Goal: Obtain resource: Download file/media

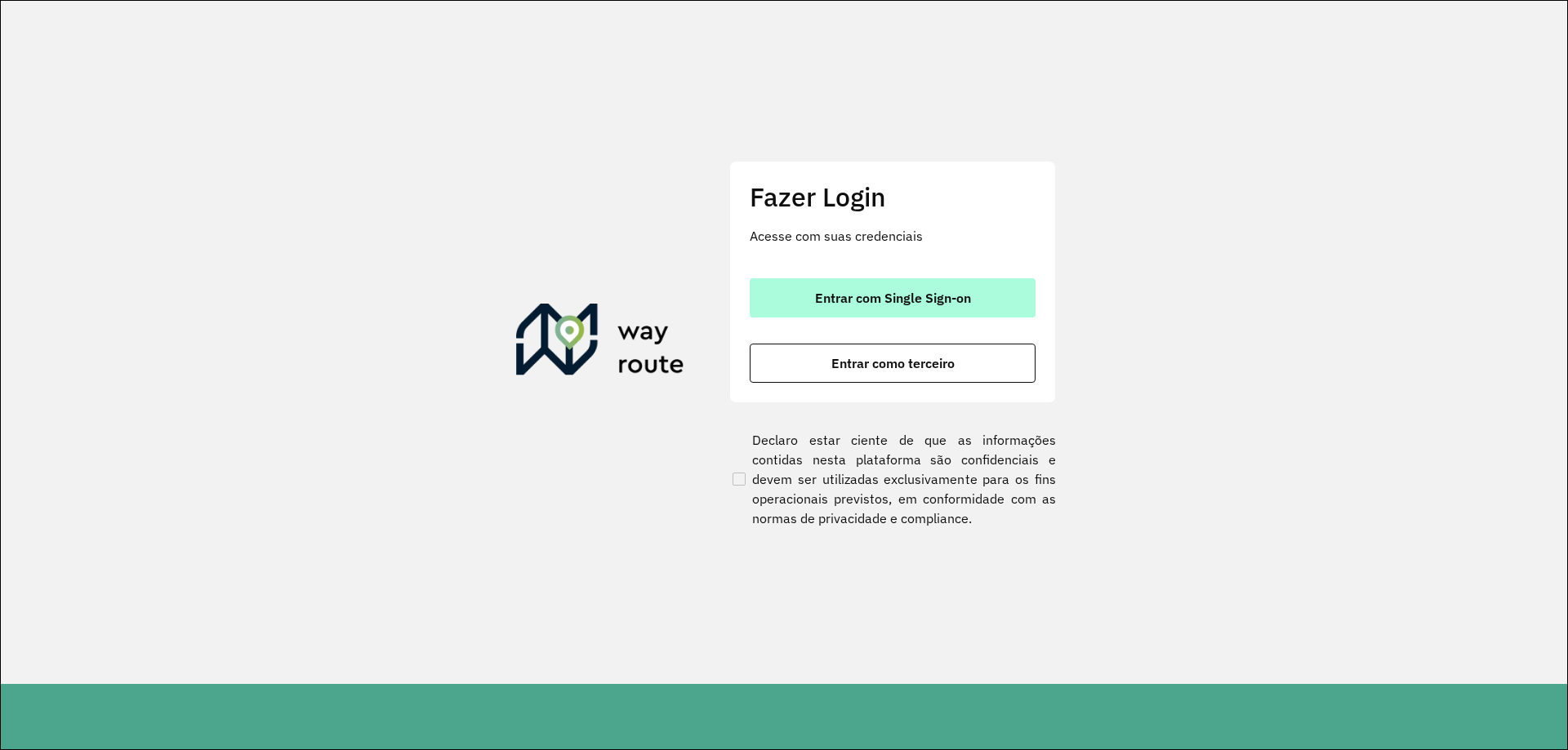
click at [921, 292] on span "Entrar com Single Sign-on" at bounding box center [892, 298] width 156 height 13
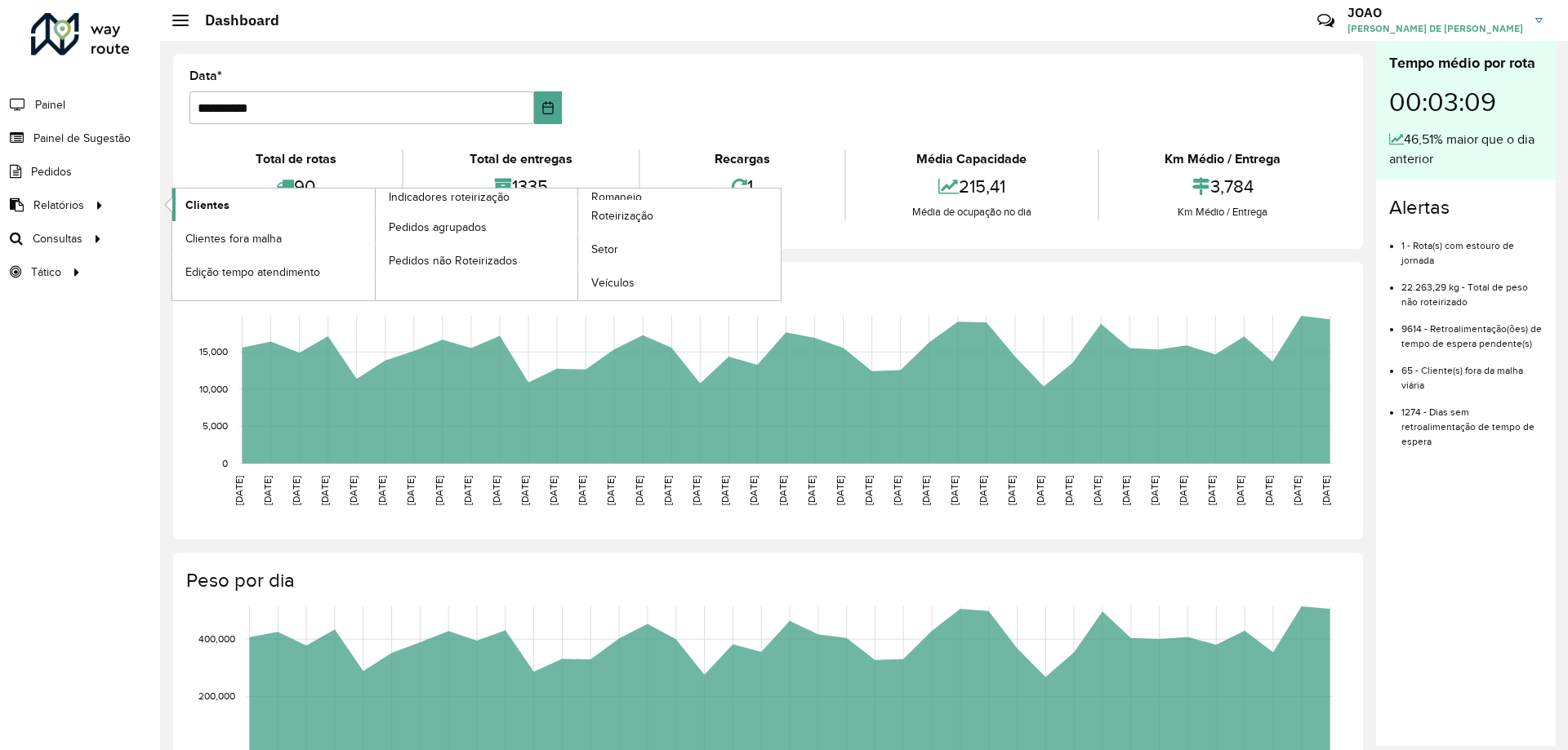
click at [211, 205] on span "Clientes" at bounding box center [207, 205] width 44 height 17
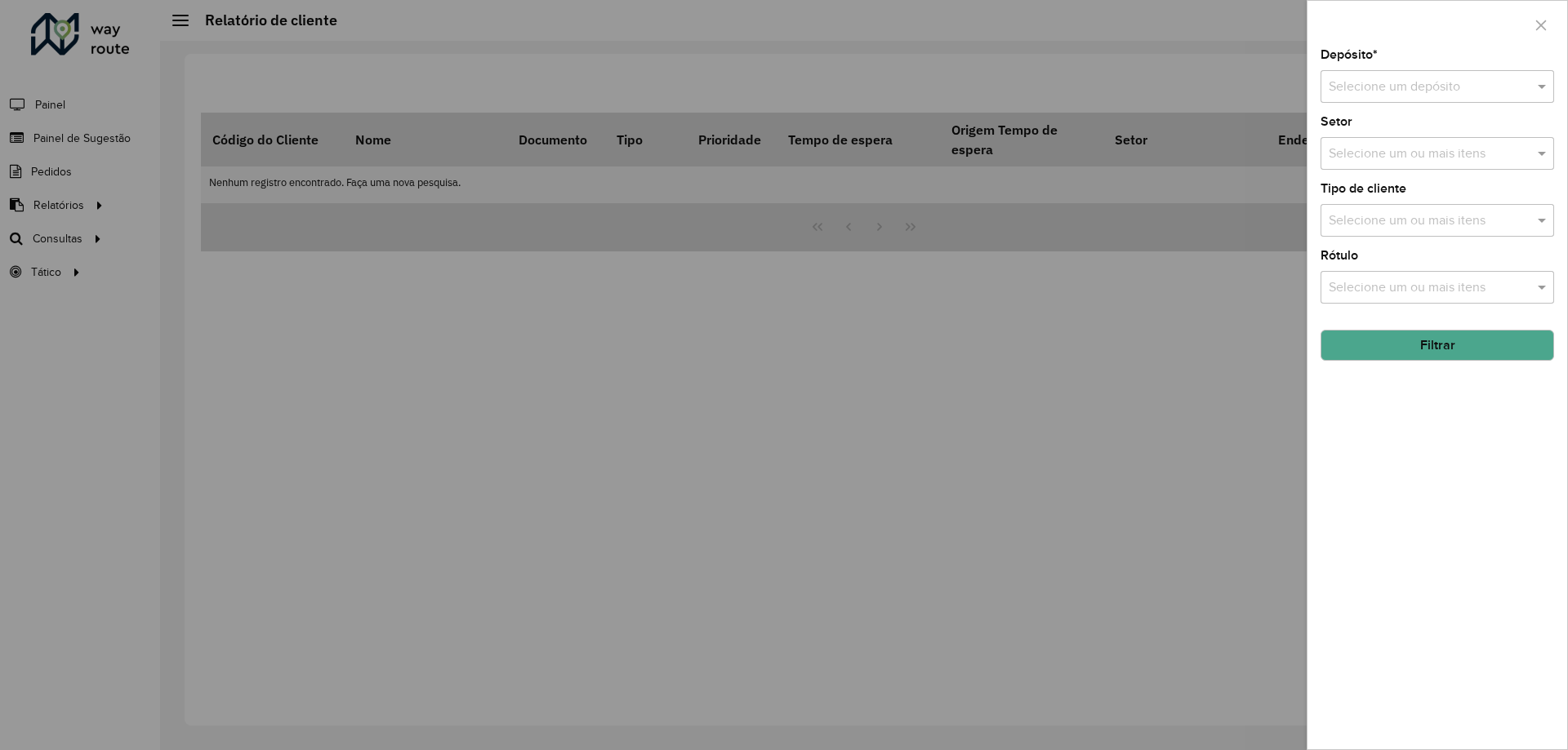
click at [1427, 95] on input "text" at bounding box center [1420, 87] width 184 height 19
click at [1401, 137] on span "CDD Santa Luzia" at bounding box center [1376, 133] width 96 height 14
click at [1384, 435] on div "Depósito * Selecione um depósito × CDD Santa Luzia × Setor Selecione um ou mais…" at bounding box center [1437, 399] width 260 height 701
click at [1484, 348] on button "Filtrar" at bounding box center [1437, 345] width 233 height 31
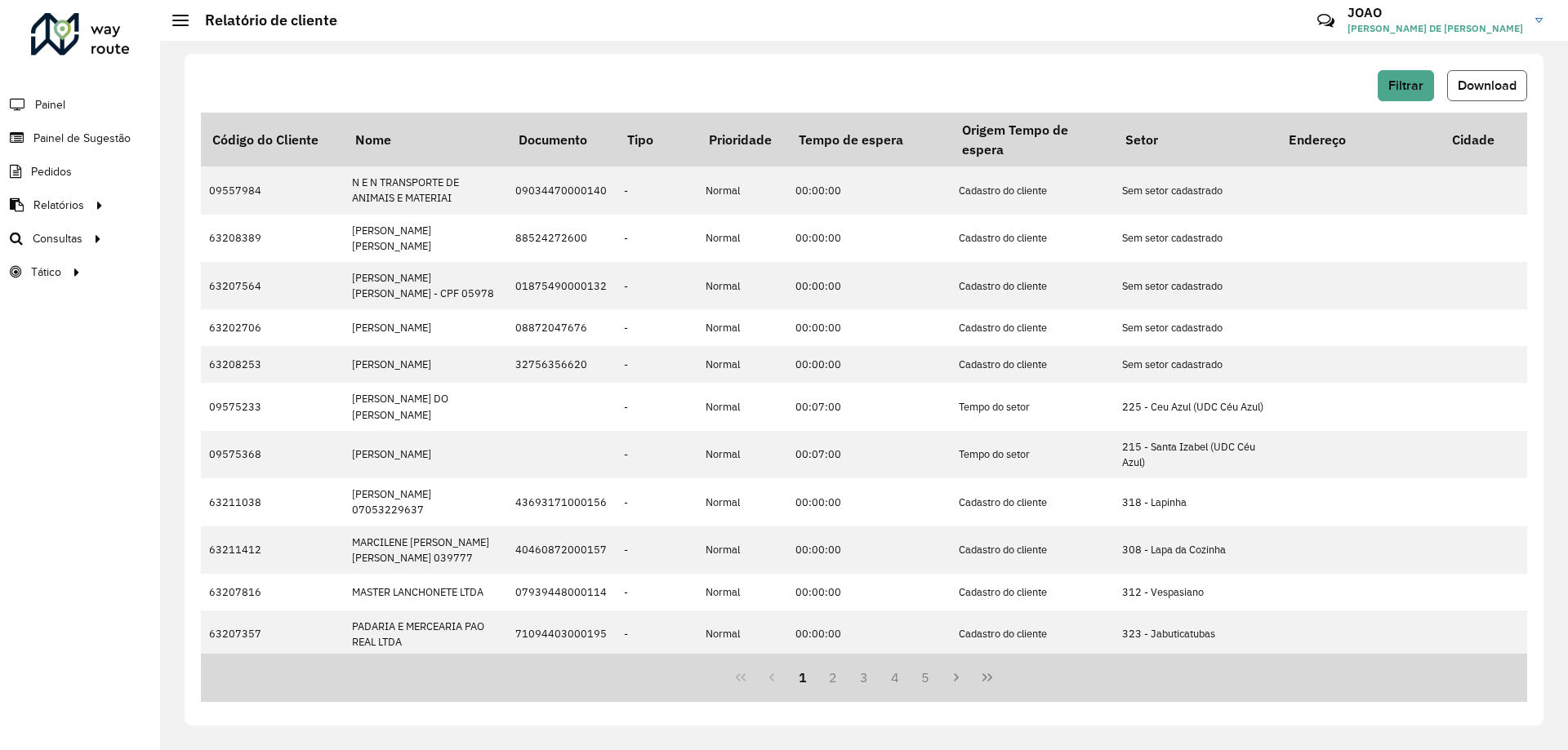
click at [1501, 78] on span "Download" at bounding box center [1487, 85] width 58 height 14
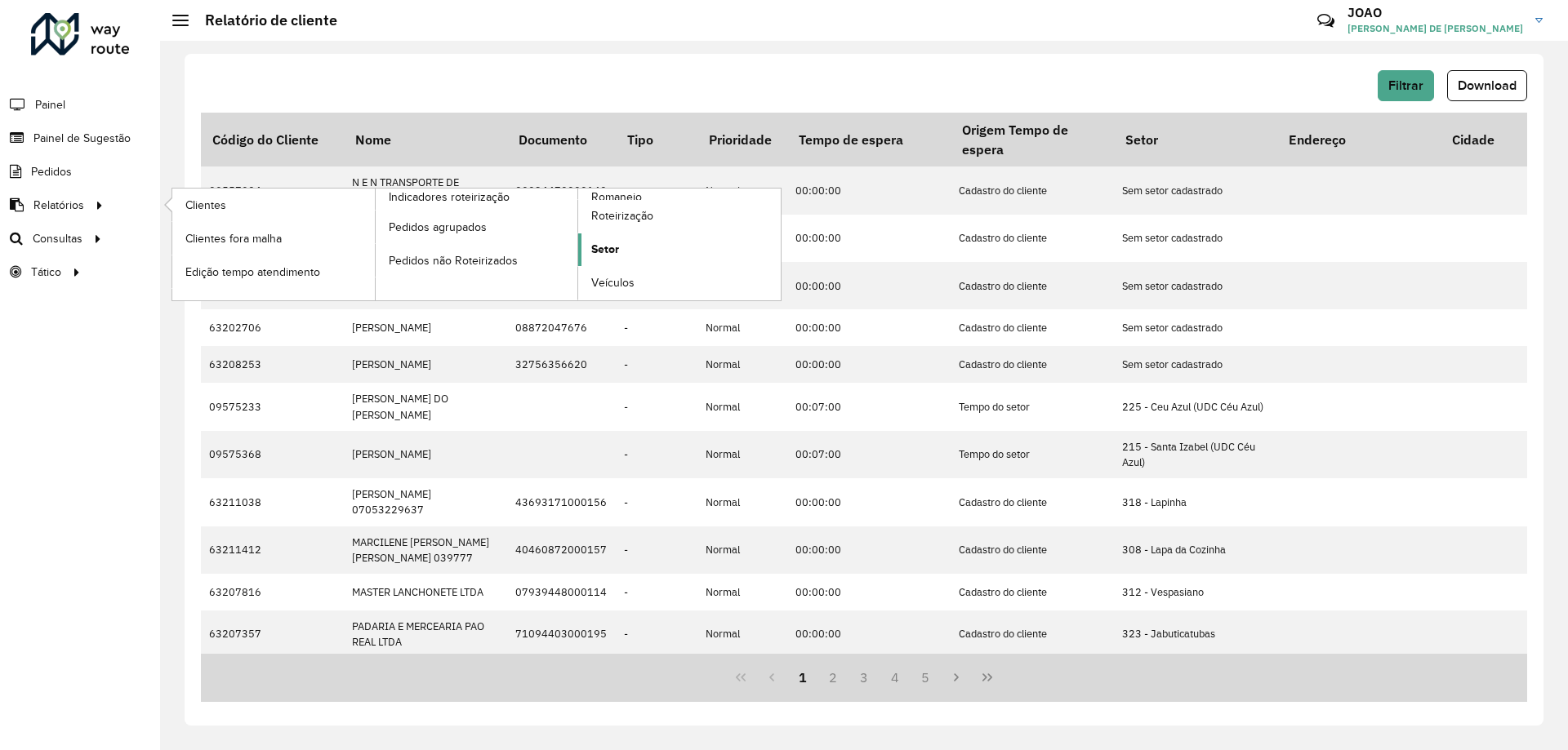
click at [633, 252] on link "Setor" at bounding box center [679, 250] width 202 height 33
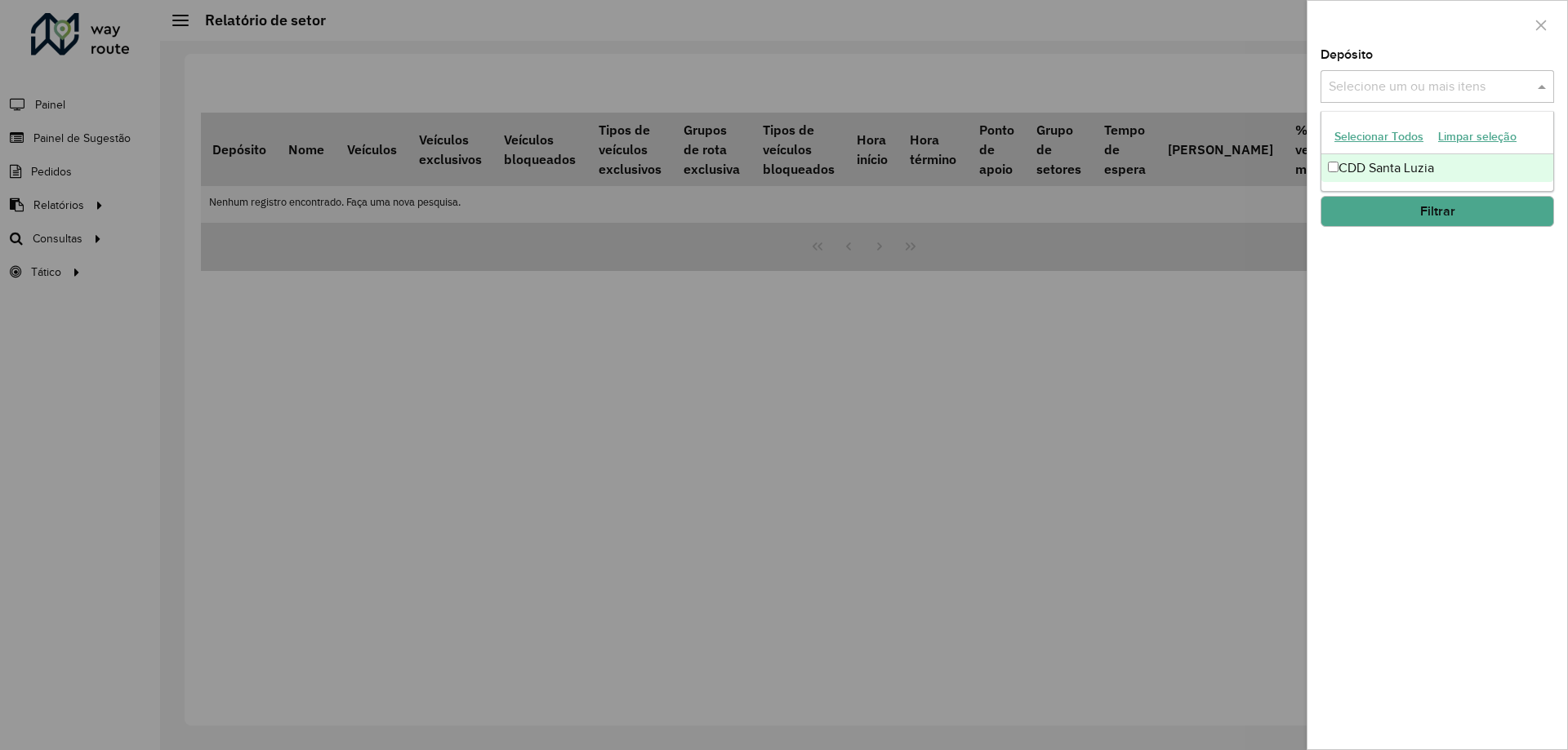
click at [1445, 75] on div "Selecione um ou mais itens" at bounding box center [1437, 87] width 233 height 33
click at [1378, 176] on div "CDD Santa Luzia" at bounding box center [1437, 168] width 232 height 27
click at [1392, 288] on div "Depósito Selecione um ou mais itens CDD Santa Luzia × × Grupo de Depósito Selec…" at bounding box center [1437, 399] width 260 height 701
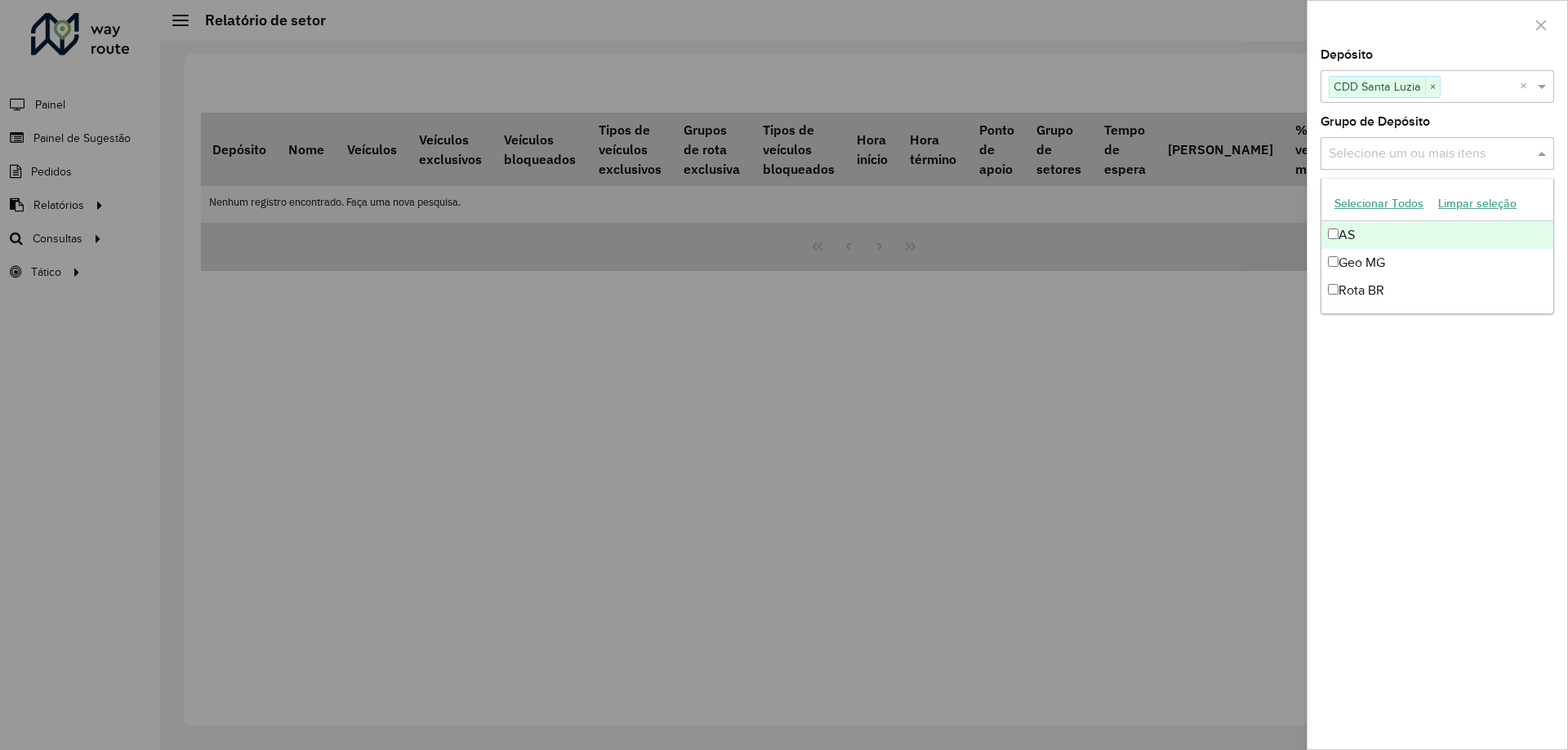
click at [1465, 157] on input "text" at bounding box center [1429, 154] width 209 height 19
click at [1368, 292] on div "Rota BR" at bounding box center [1437, 291] width 232 height 27
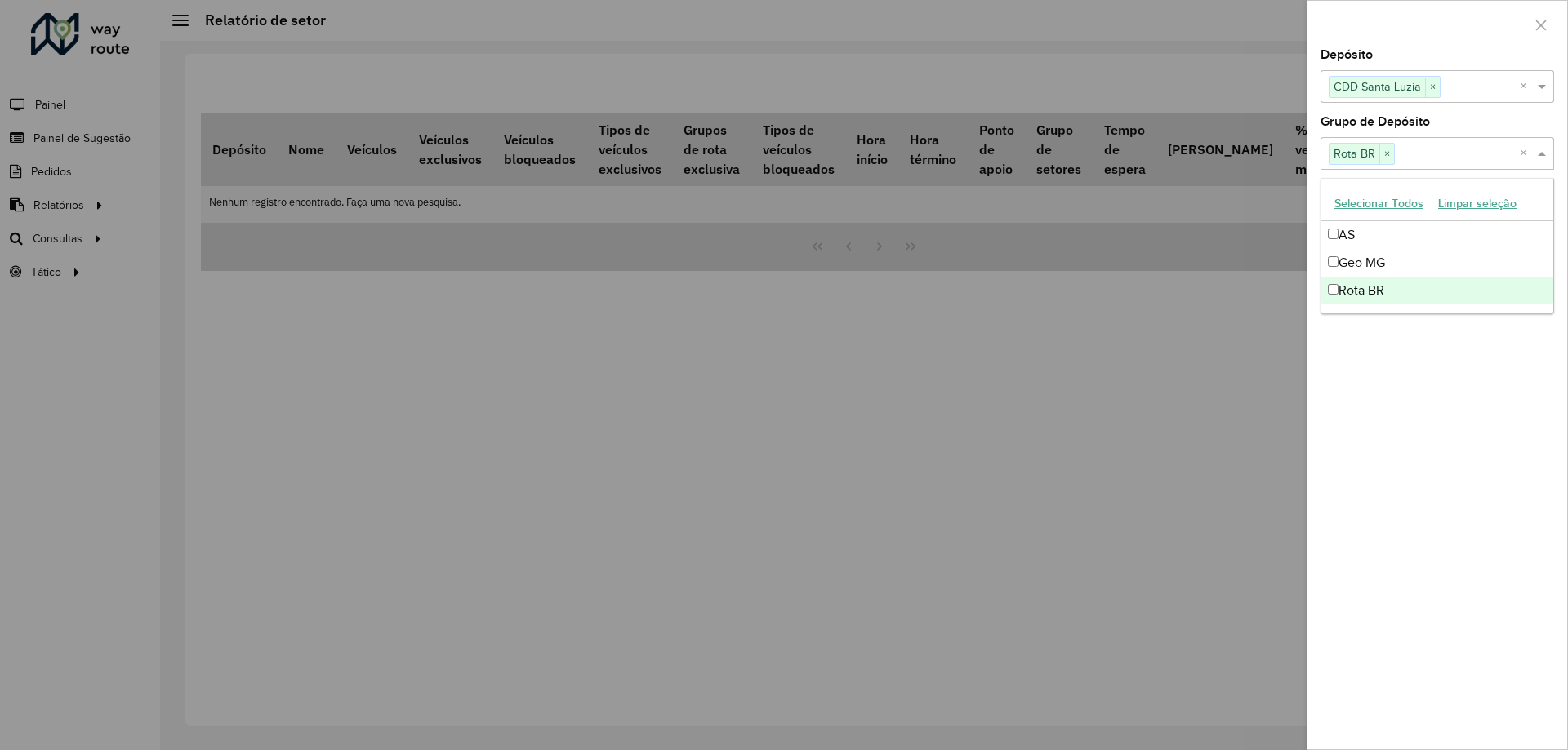
click at [1456, 383] on div "Depósito Selecione um ou mais itens CDD Santa Luzia × × Grupo de Depósito Selec…" at bounding box center [1437, 399] width 260 height 701
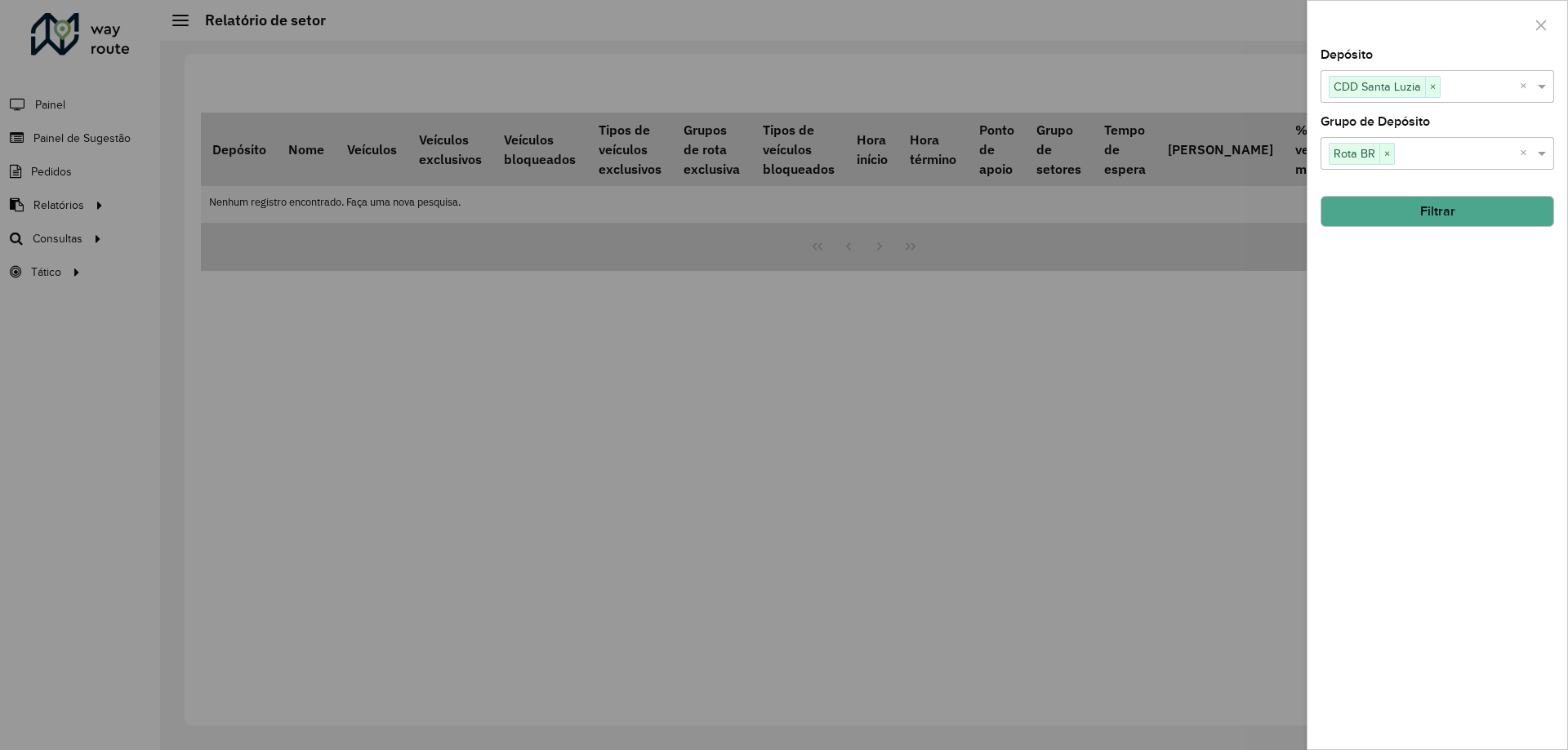
click at [1394, 213] on button "Filtrar" at bounding box center [1437, 211] width 233 height 31
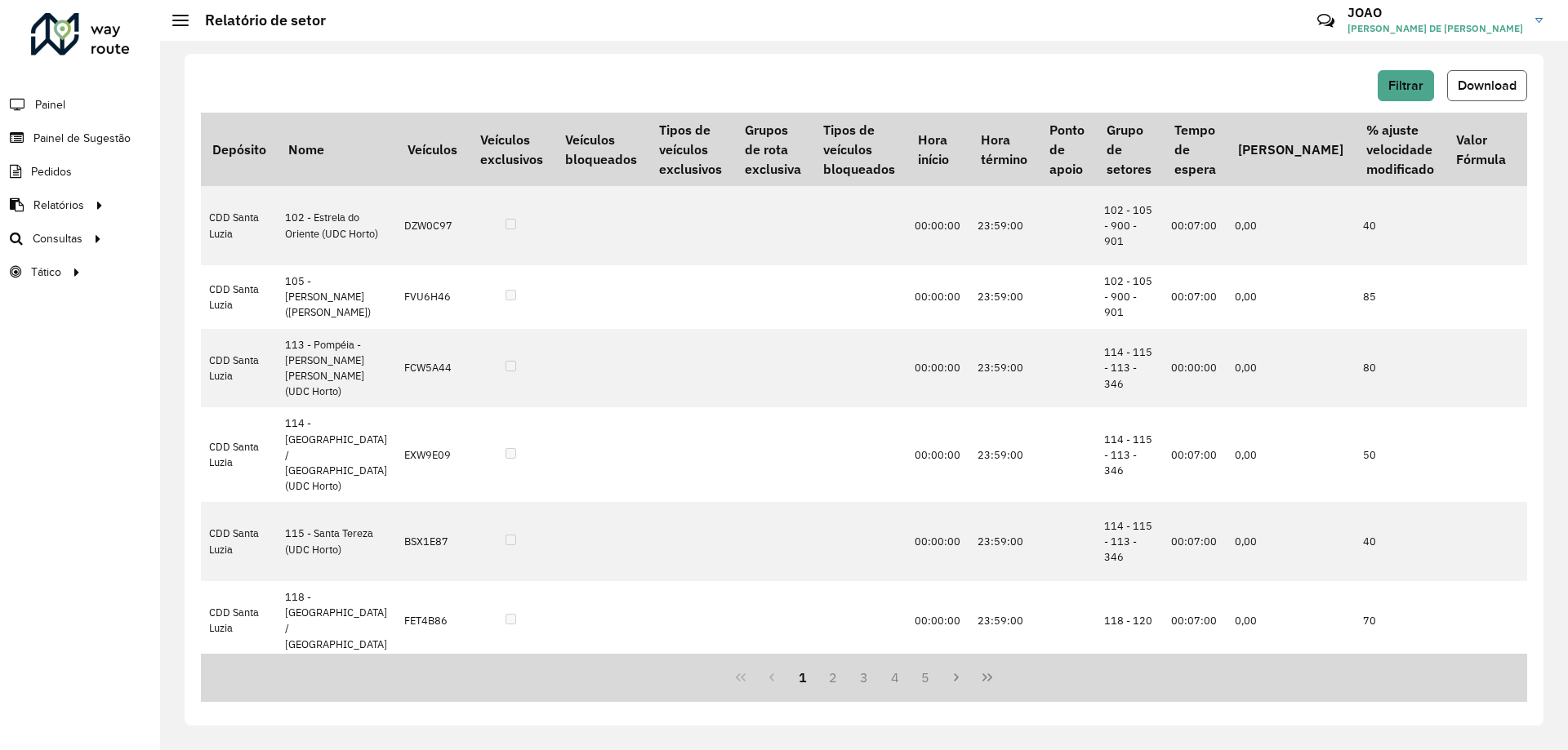
click at [1501, 81] on span "Download" at bounding box center [1487, 85] width 58 height 14
